Goal: Task Accomplishment & Management: Complete application form

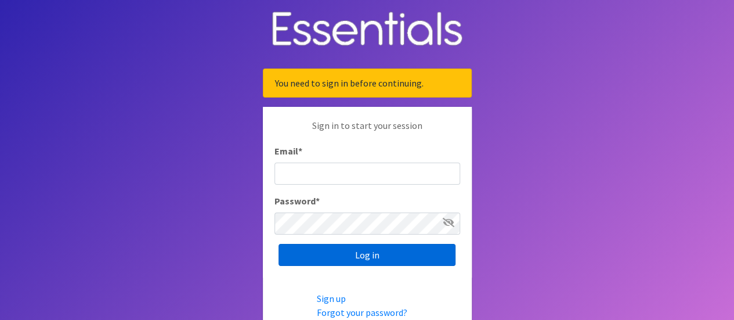
type input "[EMAIL_ADDRESS][DOMAIN_NAME]"
click at [346, 258] on input "Log in" at bounding box center [367, 255] width 177 height 22
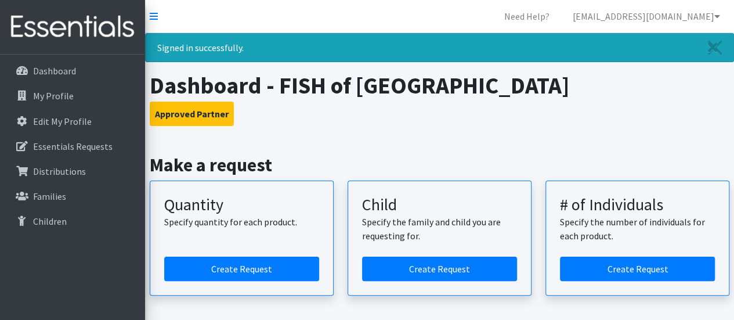
click at [250, 240] on article "Quantity Specify quantity for each product. Create Request" at bounding box center [242, 238] width 184 height 115
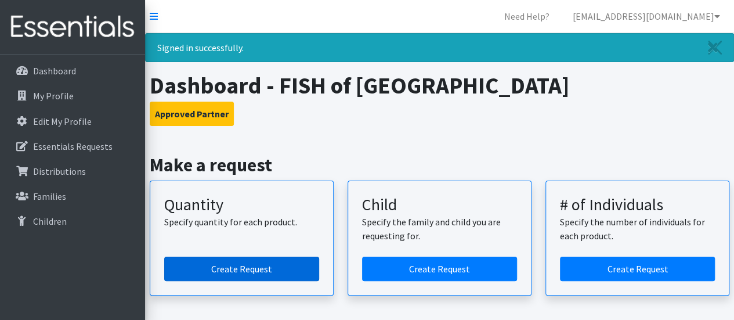
click at [245, 257] on link "Create Request" at bounding box center [241, 269] width 155 height 24
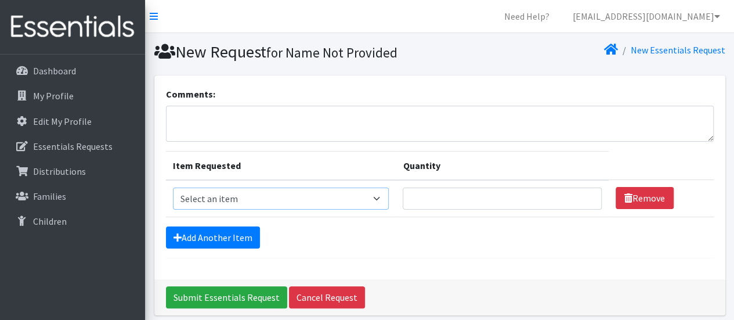
click at [331, 193] on select "Select an item Diaper (Size 2) Diaper (Size 3) Diaper (Size 4) Diaper (Size 5) …" at bounding box center [281, 199] width 217 height 22
select select "2960"
click at [173, 188] on select "Select an item Diaper (Size 2) Diaper (Size 3) Diaper (Size 4) Diaper (Size 5) …" at bounding box center [281, 199] width 217 height 22
click at [437, 198] on input "Quantity" at bounding box center [502, 199] width 199 height 22
type input "500"
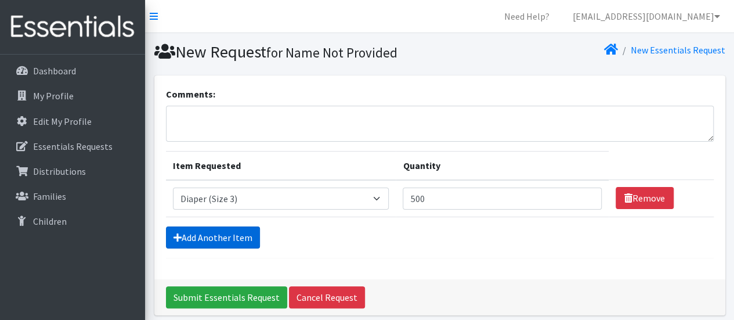
click at [213, 231] on link "Add Another Item" at bounding box center [213, 237] width 94 height 22
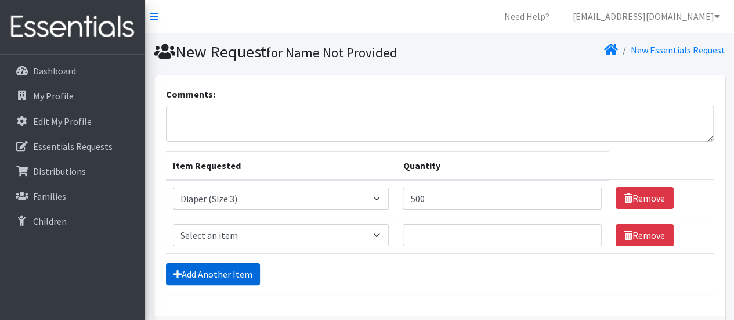
scroll to position [82, 0]
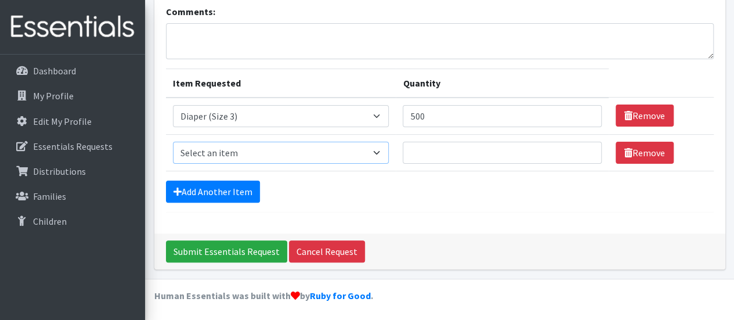
click at [264, 151] on select "Select an item Diaper (Size 2) Diaper (Size 3) Diaper (Size 4) Diaper (Size 5) …" at bounding box center [281, 153] width 217 height 22
select select "2930"
click at [173, 142] on select "Select an item Diaper (Size 2) Diaper (Size 3) Diaper (Size 4) Diaper (Size 5) …" at bounding box center [281, 153] width 217 height 22
click at [434, 158] on input "Quantity" at bounding box center [502, 153] width 199 height 22
type input "500"
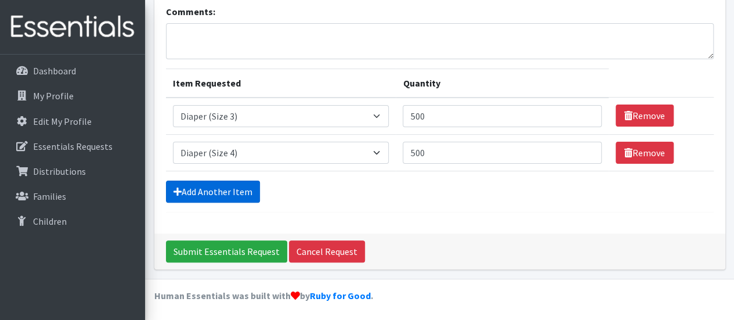
click at [220, 182] on link "Add Another Item" at bounding box center [213, 192] width 94 height 22
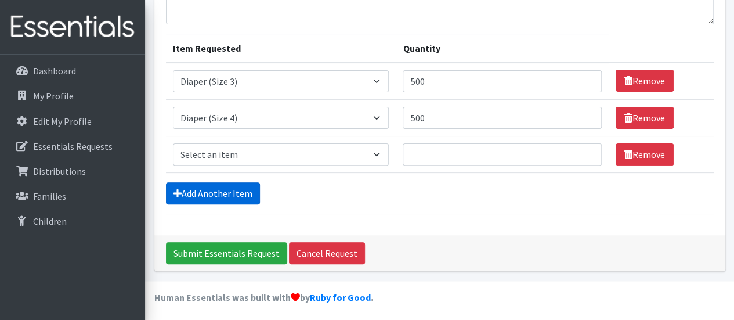
scroll to position [118, 0]
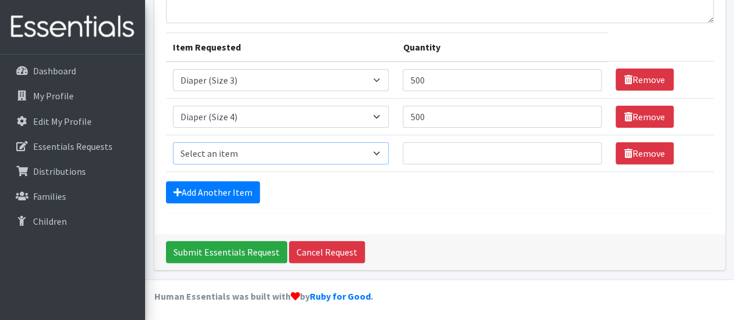
click at [244, 149] on select "Select an item Diaper (Size 2) Diaper (Size 3) Diaper (Size 4) Diaper (Size 5) …" at bounding box center [281, 153] width 217 height 22
select select "2961"
click at [173, 142] on select "Select an item Diaper (Size 2) Diaper (Size 3) Diaper (Size 4) Diaper (Size 5) …" at bounding box center [281, 153] width 217 height 22
click at [455, 156] on input "Quantity" at bounding box center [502, 153] width 199 height 22
type input "500"
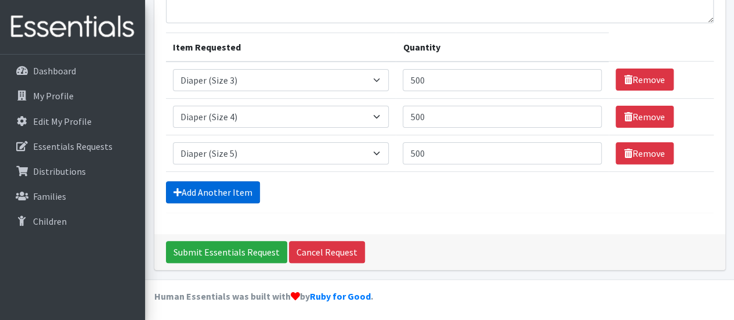
click at [214, 186] on link "Add Another Item" at bounding box center [213, 192] width 94 height 22
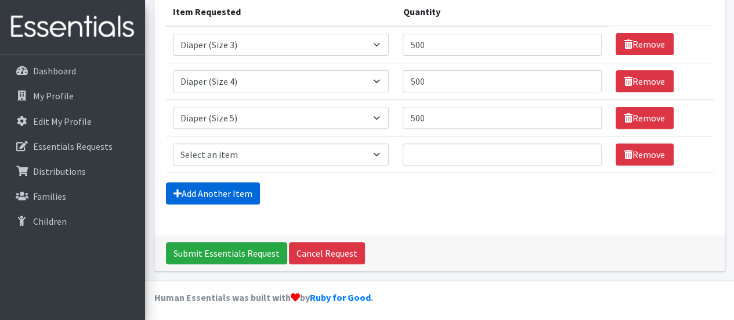
scroll to position [155, 0]
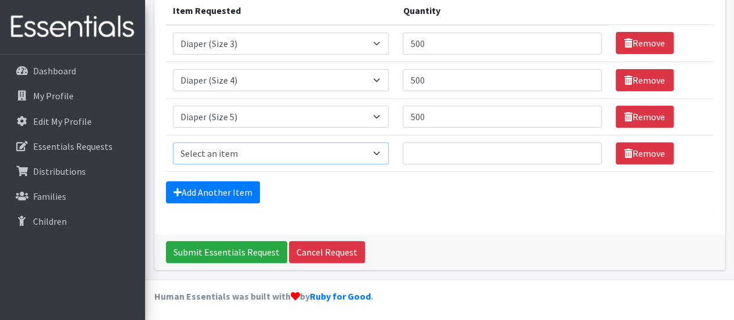
click at [236, 154] on select "Select an item Diaper (Size 2) Diaper (Size 3) Diaper (Size 4) Diaper (Size 5) …" at bounding box center [281, 153] width 217 height 22
select select "2950"
click at [173, 142] on select "Select an item Diaper (Size 2) Diaper (Size 3) Diaper (Size 4) Diaper (Size 5) …" at bounding box center [281, 153] width 217 height 22
click at [423, 147] on input "Quantity" at bounding box center [502, 153] width 199 height 22
type input "500"
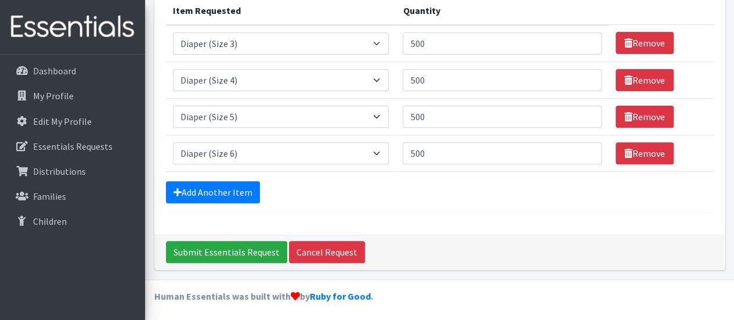
click at [216, 201] on form "Comments: Item Requested Quantity Item Requested Select an item Diaper (Size 2)…" at bounding box center [440, 72] width 548 height 281
click at [214, 188] on link "Add Another Item" at bounding box center [213, 192] width 94 height 22
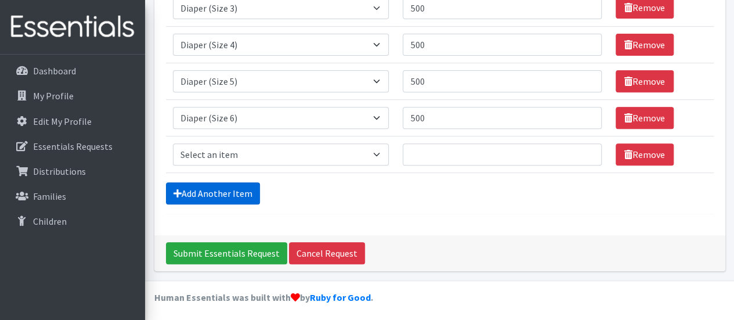
scroll to position [192, 0]
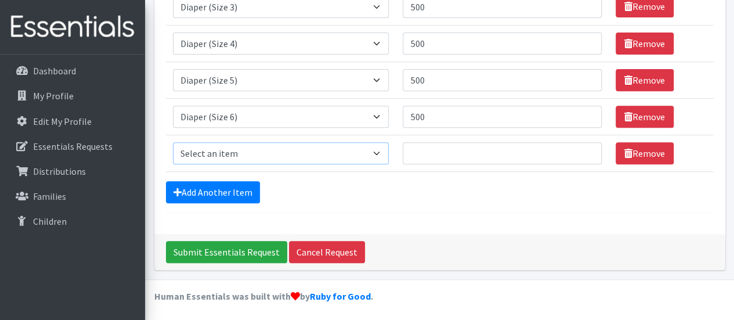
click at [309, 152] on select "Select an item Diaper (Size 2) Diaper (Size 3) Diaper (Size 4) Diaper (Size 5) …" at bounding box center [281, 153] width 217 height 22
select select "2937"
click at [173, 142] on select "Select an item Diaper (Size 2) Diaper (Size 3) Diaper (Size 4) Diaper (Size 5) …" at bounding box center [281, 153] width 217 height 22
click at [424, 153] on input "Quantity" at bounding box center [502, 153] width 199 height 22
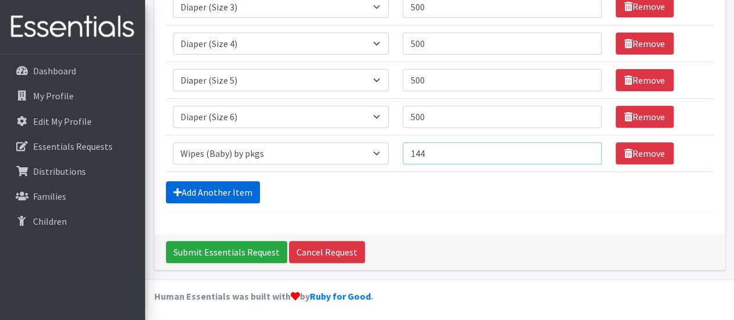
type input "144"
click at [208, 188] on link "Add Another Item" at bounding box center [213, 192] width 94 height 22
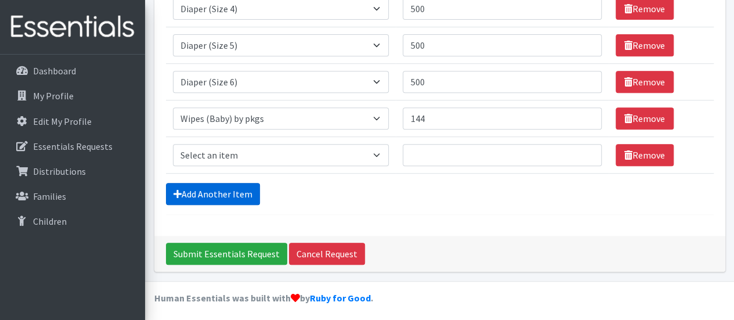
scroll to position [228, 0]
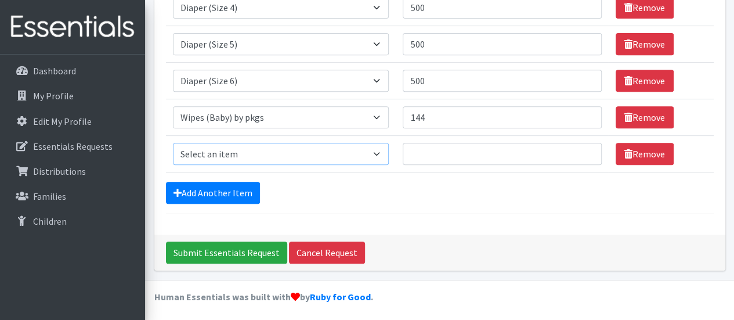
click at [230, 147] on select "Select an item Diaper (Size 2) Diaper (Size 3) Diaper (Size 4) Diaper (Size 5) …" at bounding box center [281, 154] width 217 height 22
click at [638, 157] on link "Remove" at bounding box center [645, 154] width 58 height 22
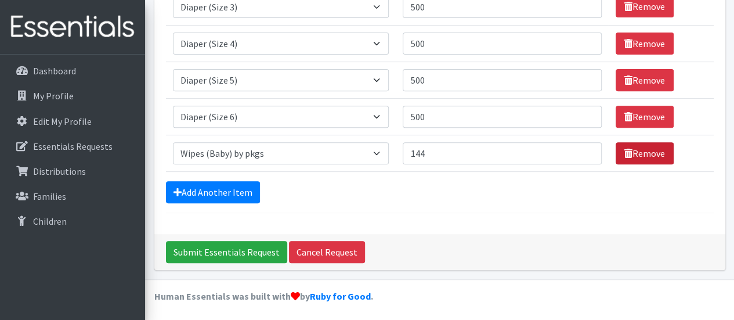
click at [639, 150] on link "Remove" at bounding box center [645, 153] width 58 height 22
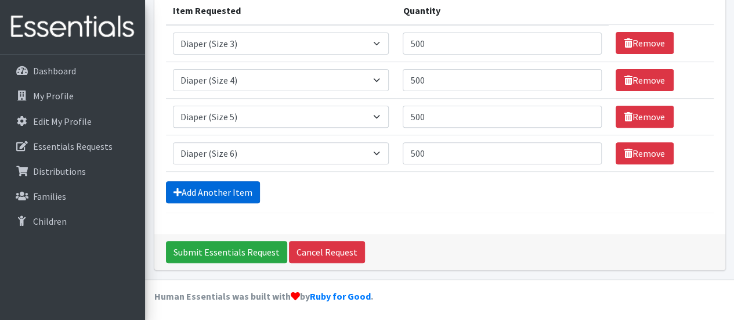
click at [194, 195] on link "Add Another Item" at bounding box center [213, 192] width 94 height 22
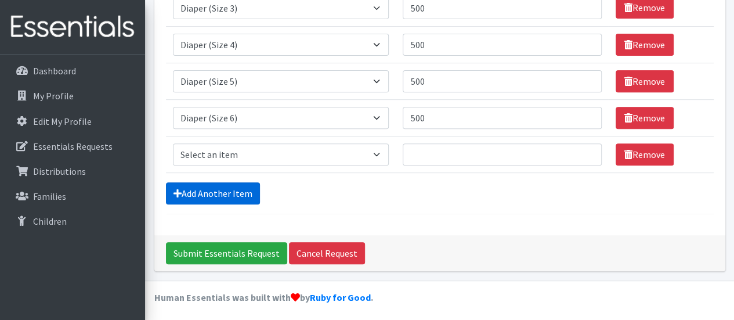
scroll to position [192, 0]
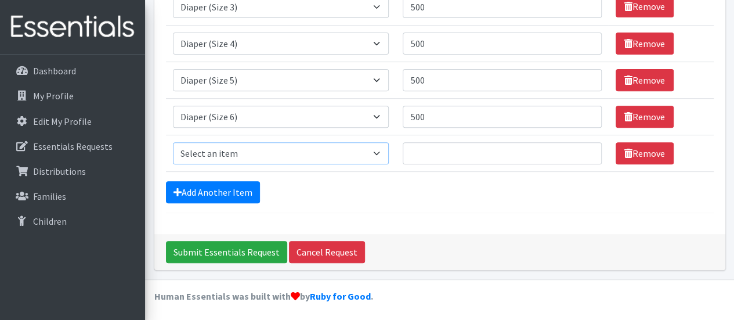
click at [239, 148] on select "Select an item Diaper (Size 2) Diaper (Size 3) Diaper (Size 4) Diaper (Size 5) …" at bounding box center [281, 153] width 217 height 22
click at [237, 142] on select "Select an item Diaper (Size 2) Diaper (Size 3) Diaper (Size 4) Diaper (Size 5) …" at bounding box center [281, 153] width 217 height 22
click at [428, 152] on input "Quantity" at bounding box center [502, 153] width 199 height 22
click at [288, 143] on select "Select an item Diaper (Size 2) Diaper (Size 3) Diaper (Size 4) Diaper (Size 5) …" at bounding box center [281, 153] width 217 height 22
select select "2937"
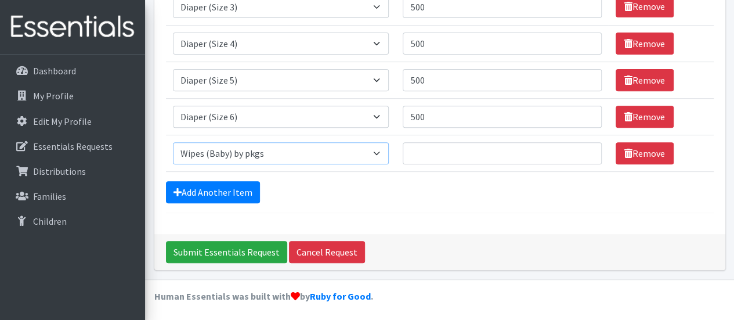
click at [173, 142] on select "Select an item Diaper (Size 2) Diaper (Size 3) Diaper (Size 4) Diaper (Size 5) …" at bounding box center [281, 153] width 217 height 22
click at [421, 152] on input "Quantity" at bounding box center [502, 153] width 199 height 22
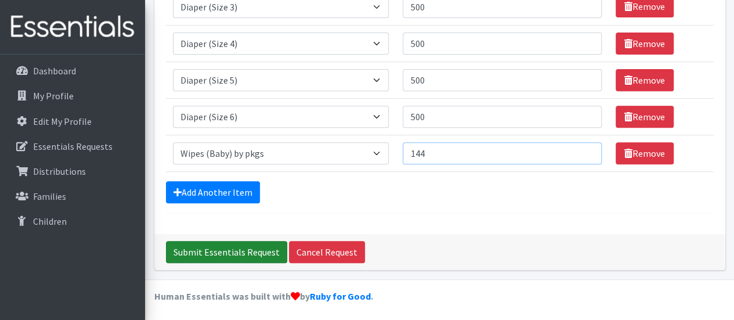
type input "144"
click at [237, 243] on input "Submit Essentials Request" at bounding box center [226, 252] width 121 height 22
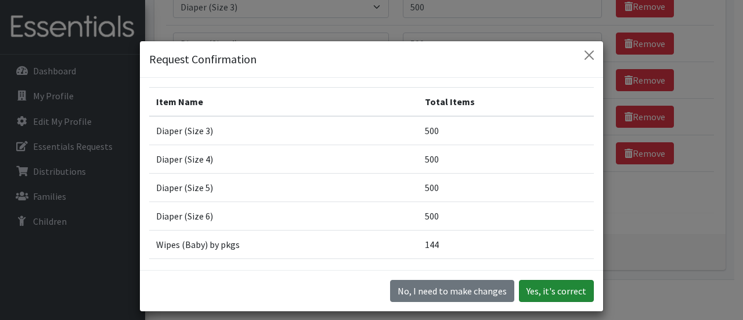
click at [549, 286] on button "Yes, it's correct" at bounding box center [556, 291] width 75 height 22
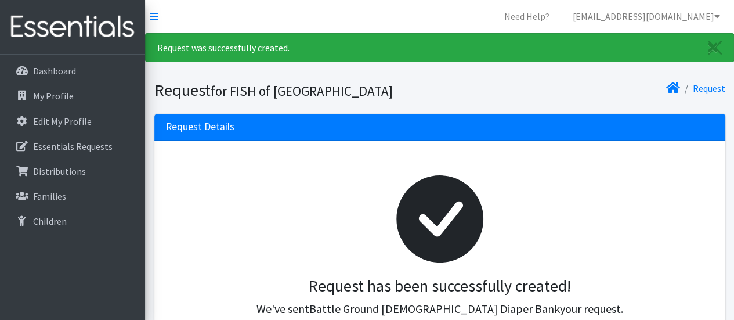
click at [552, 276] on h3 "Request has been successfully created!" at bounding box center [440, 286] width 530 height 20
